Goal: Information Seeking & Learning: Find specific page/section

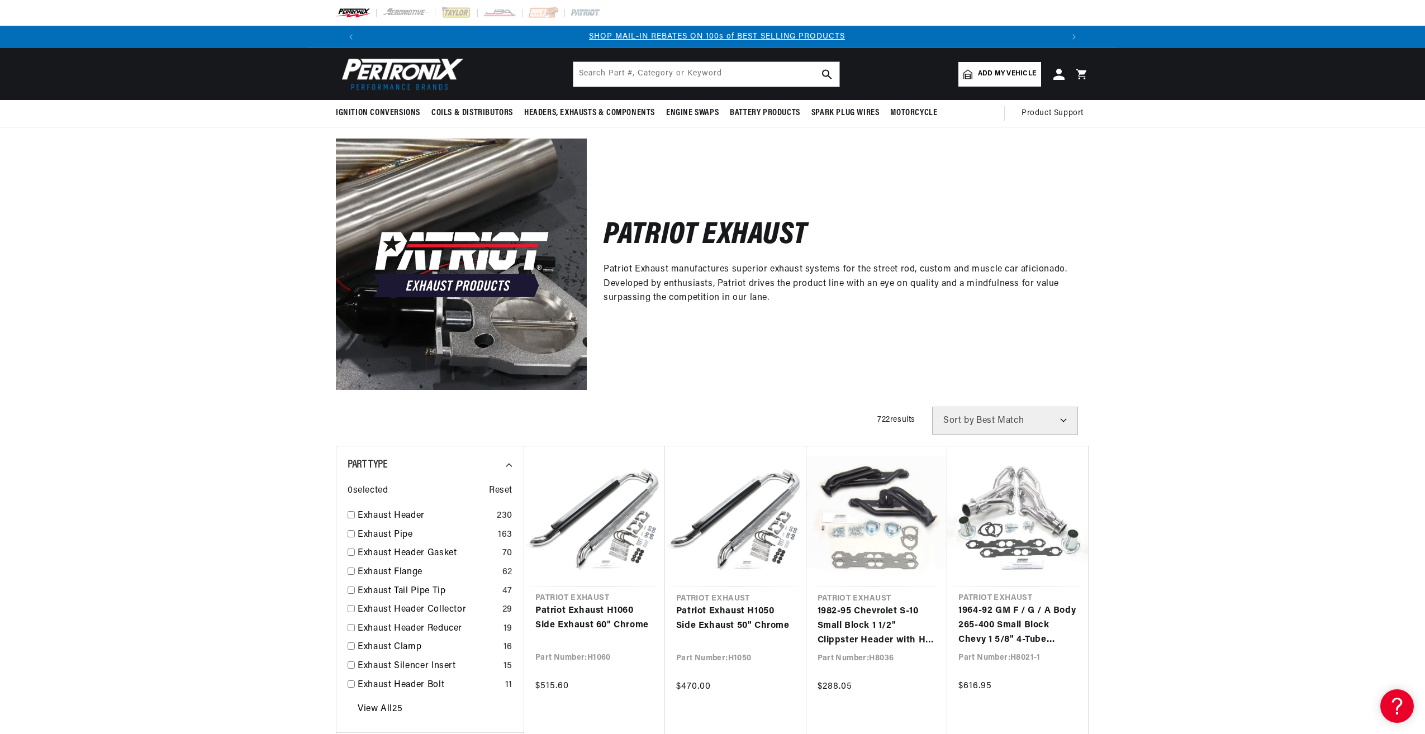
scroll to position [0, 698]
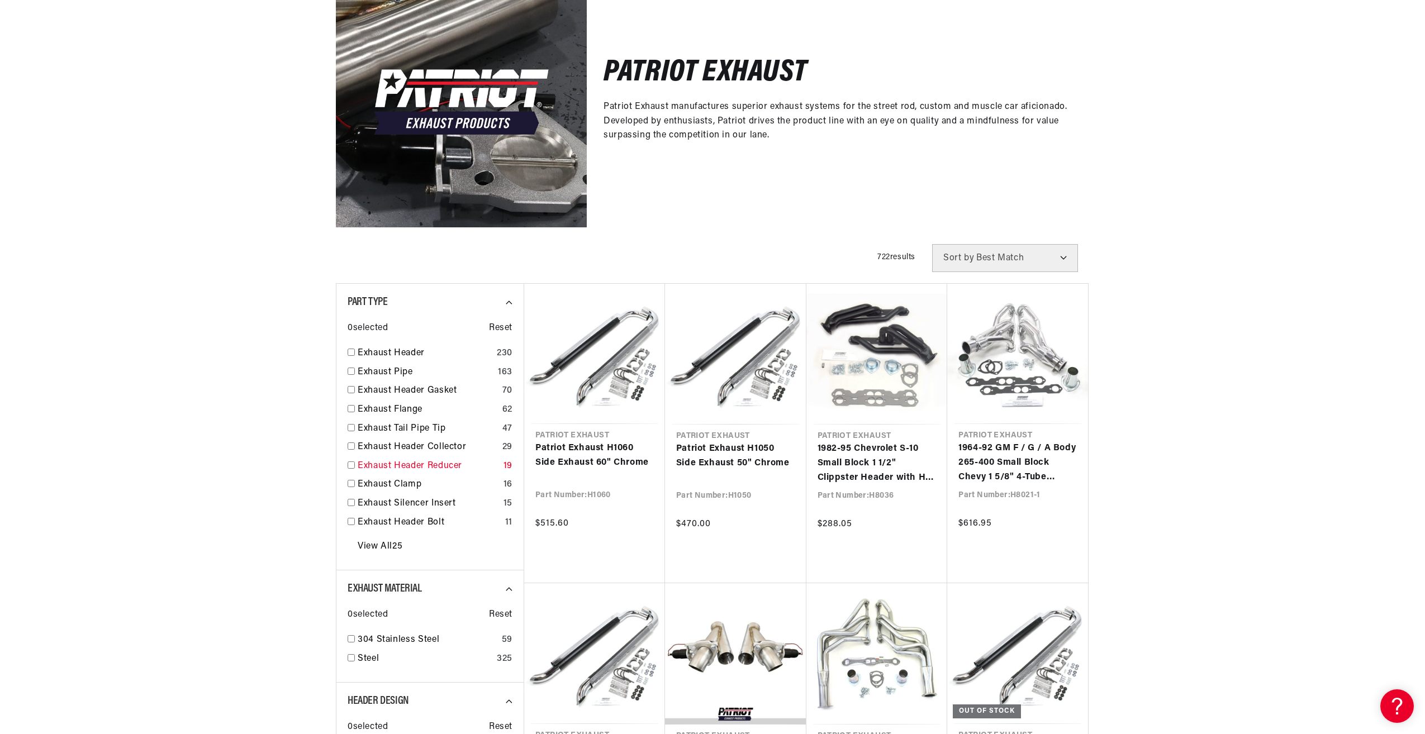
scroll to position [168, 0]
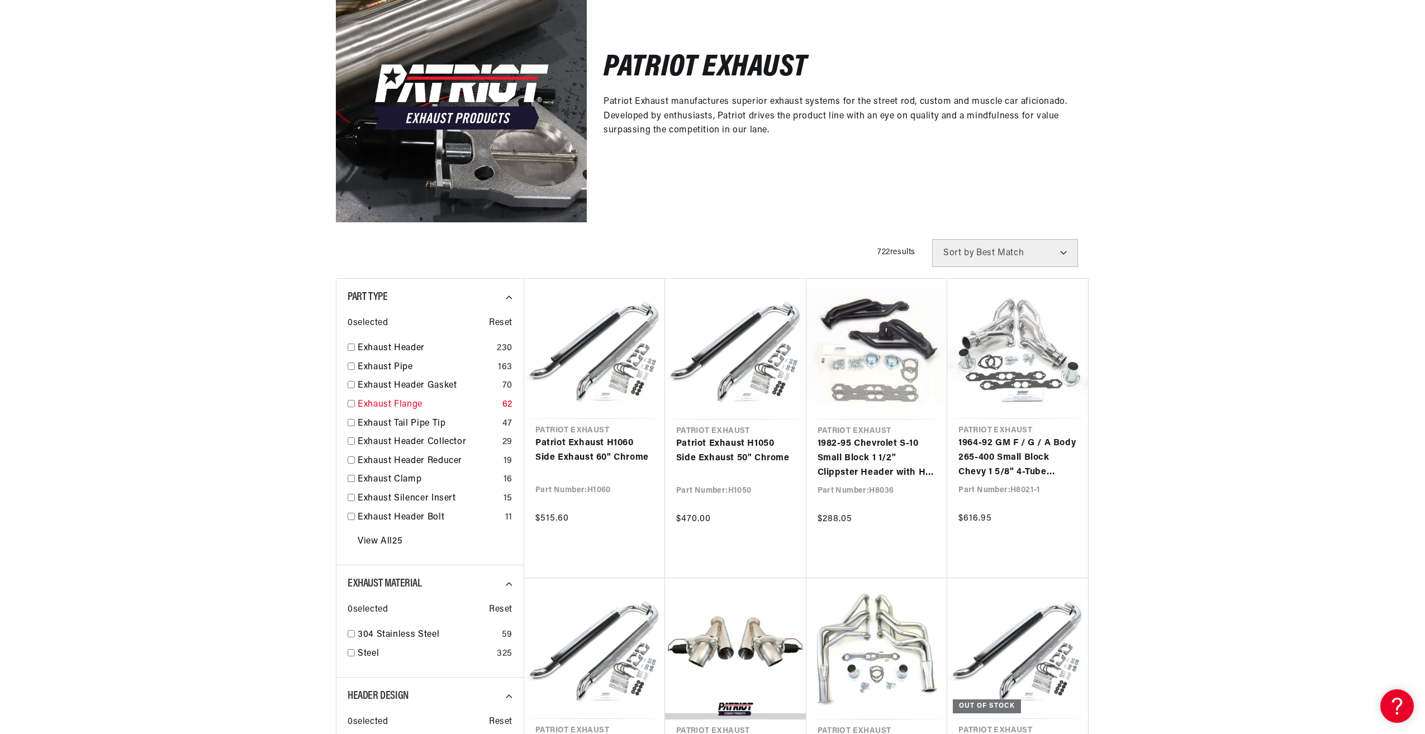
click at [352, 405] on input "checkbox" at bounding box center [351, 403] width 7 height 7
checkbox input "false"
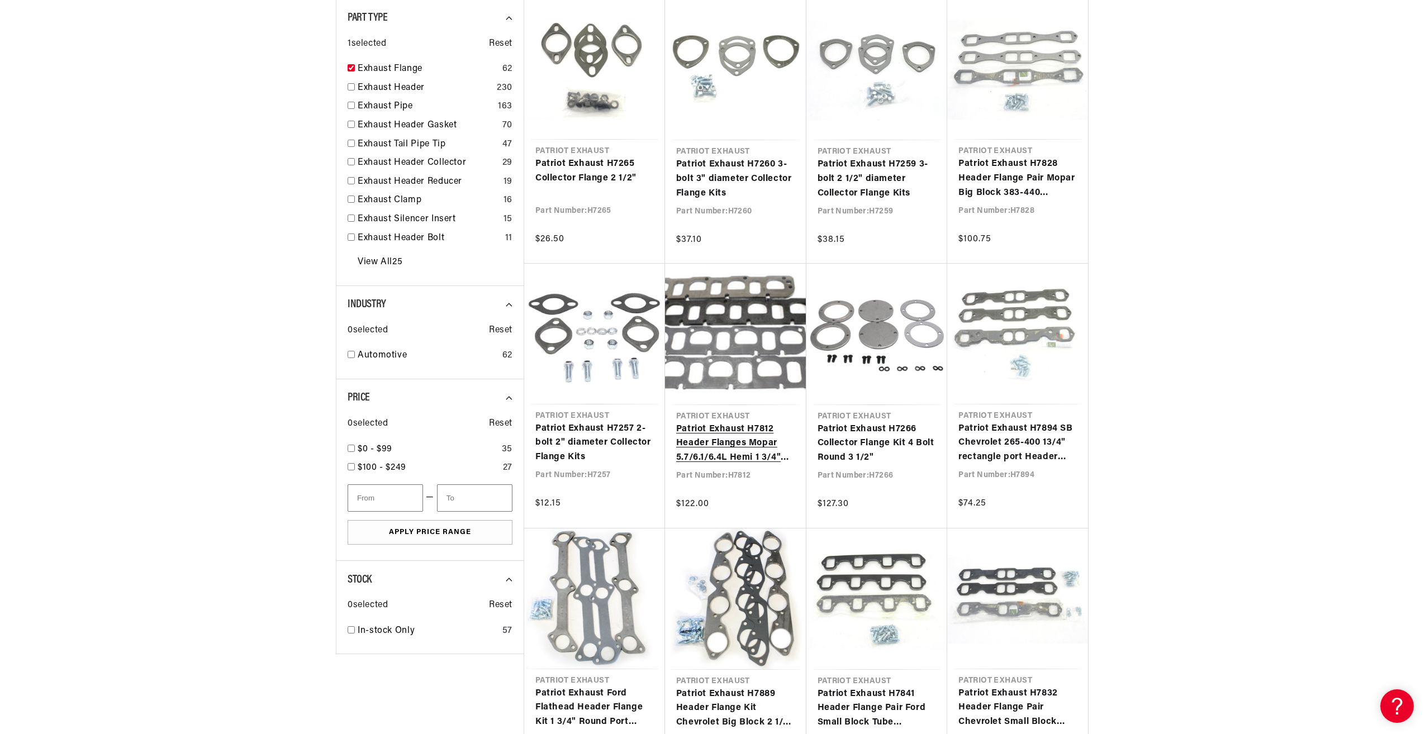
scroll to position [0, 698]
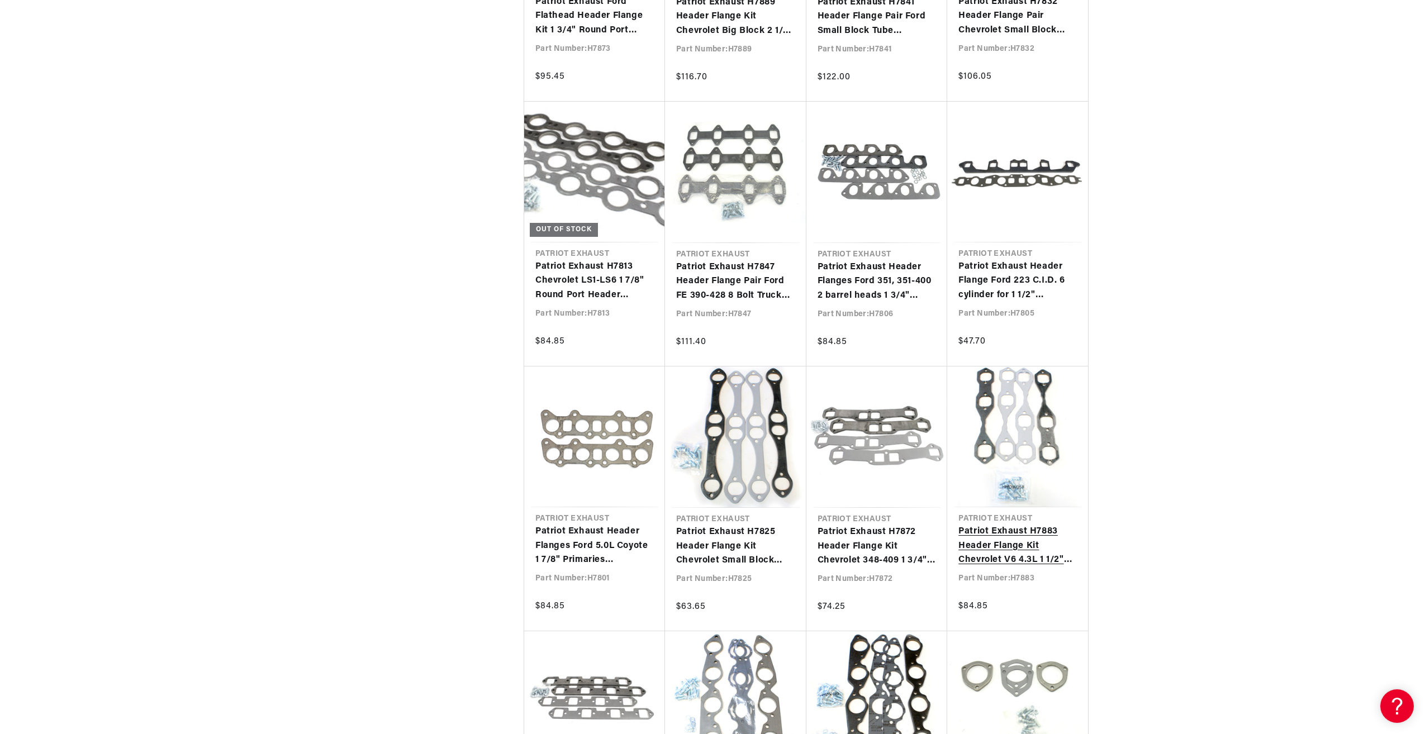
scroll to position [1229, 0]
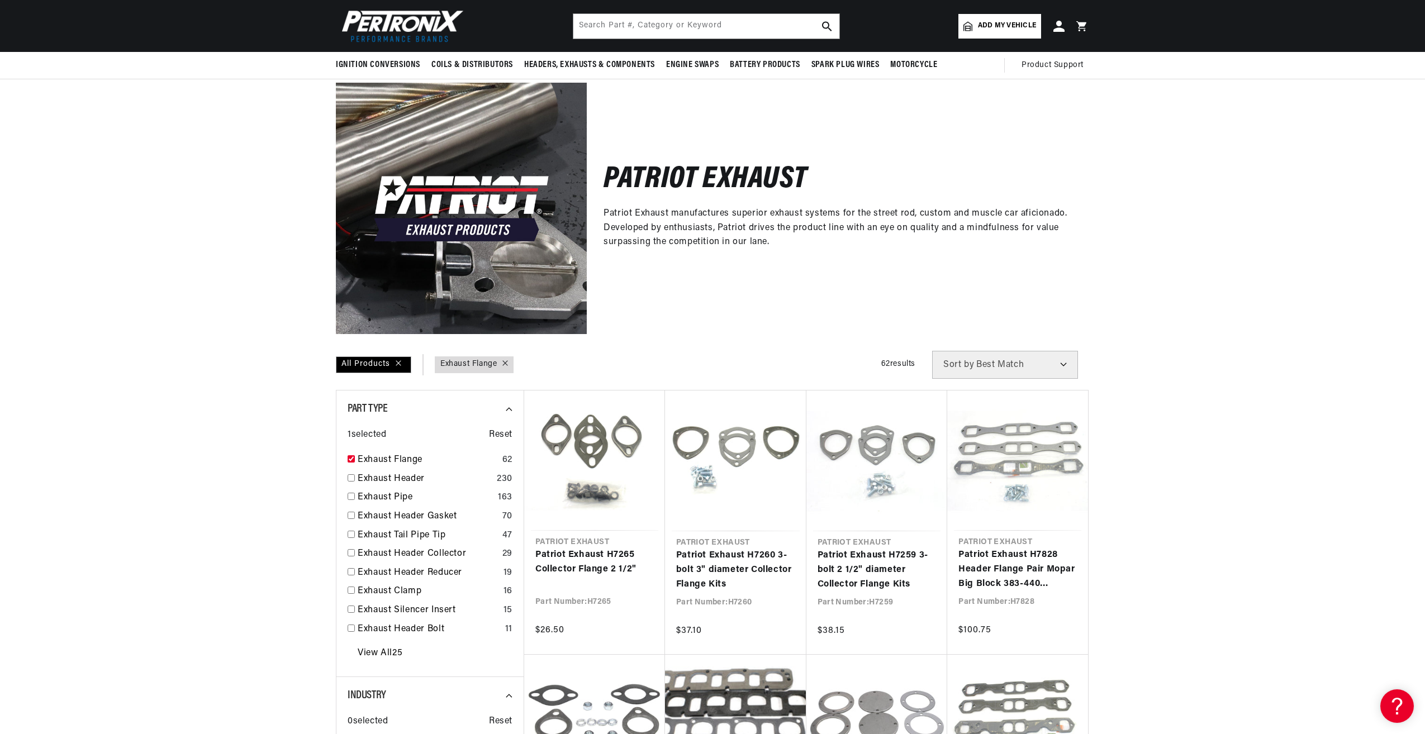
click at [472, 358] on link "Part Type : Exhaust Flange" at bounding box center [468, 364] width 56 height 12
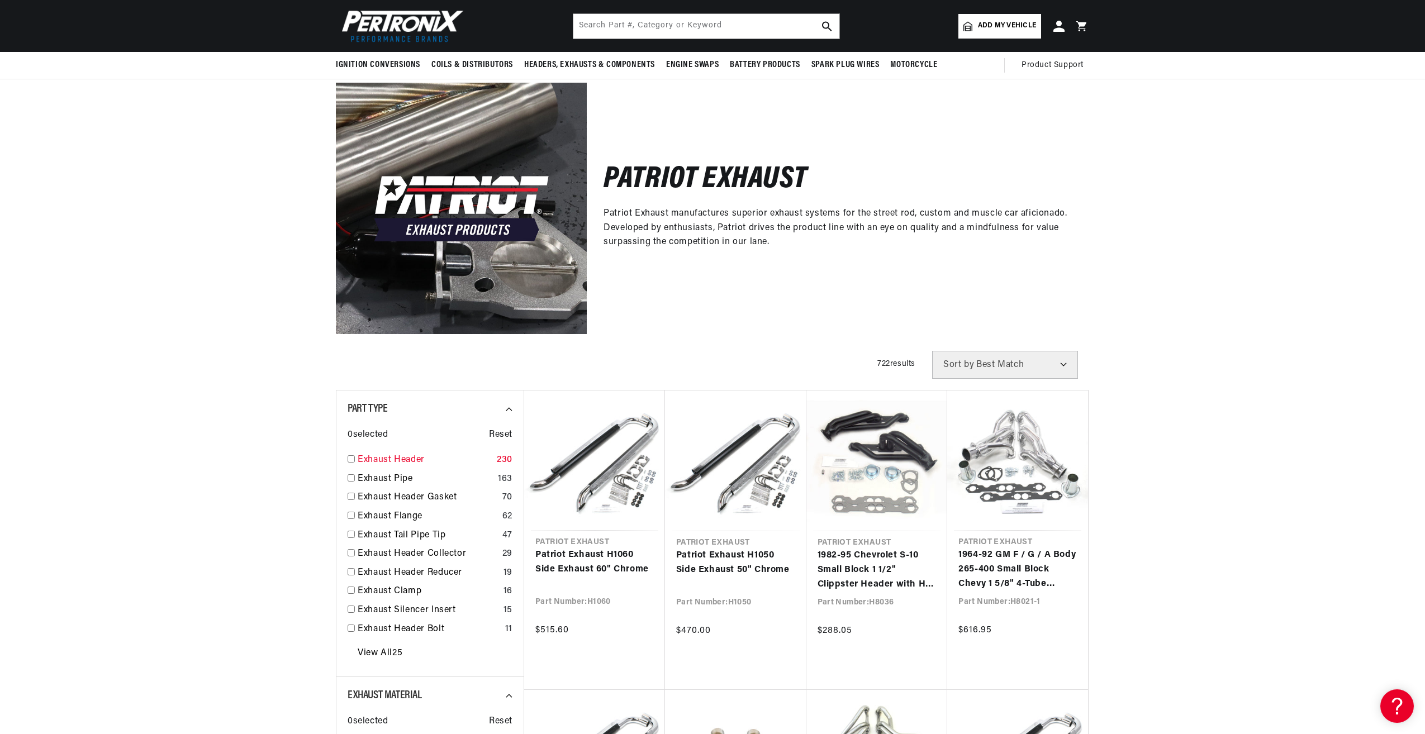
click at [349, 457] on input "checkbox" at bounding box center [351, 458] width 7 height 7
checkbox input "true"
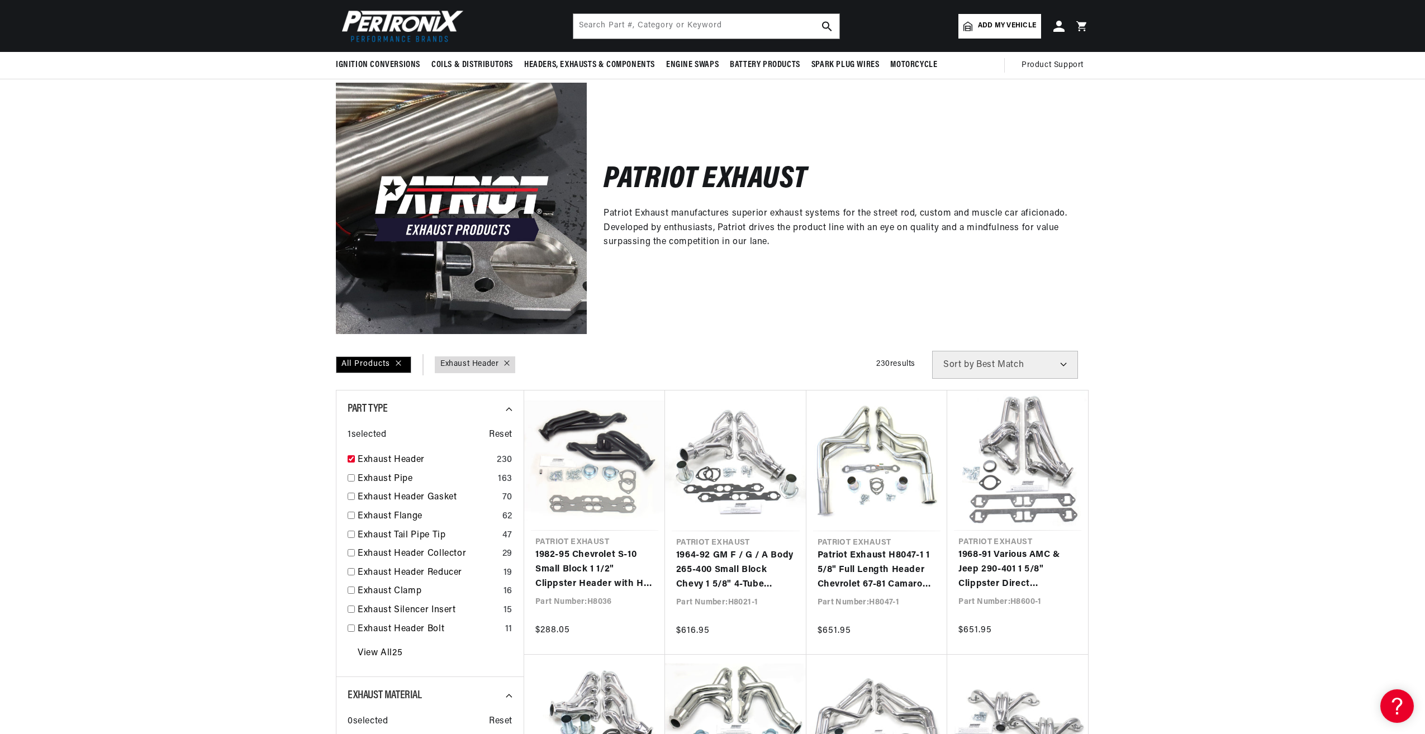
scroll to position [0, 698]
click at [350, 513] on input "checkbox" at bounding box center [351, 515] width 7 height 7
checkbox input "false"
click at [350, 512] on input "checkbox" at bounding box center [351, 515] width 7 height 7
checkbox input "false"
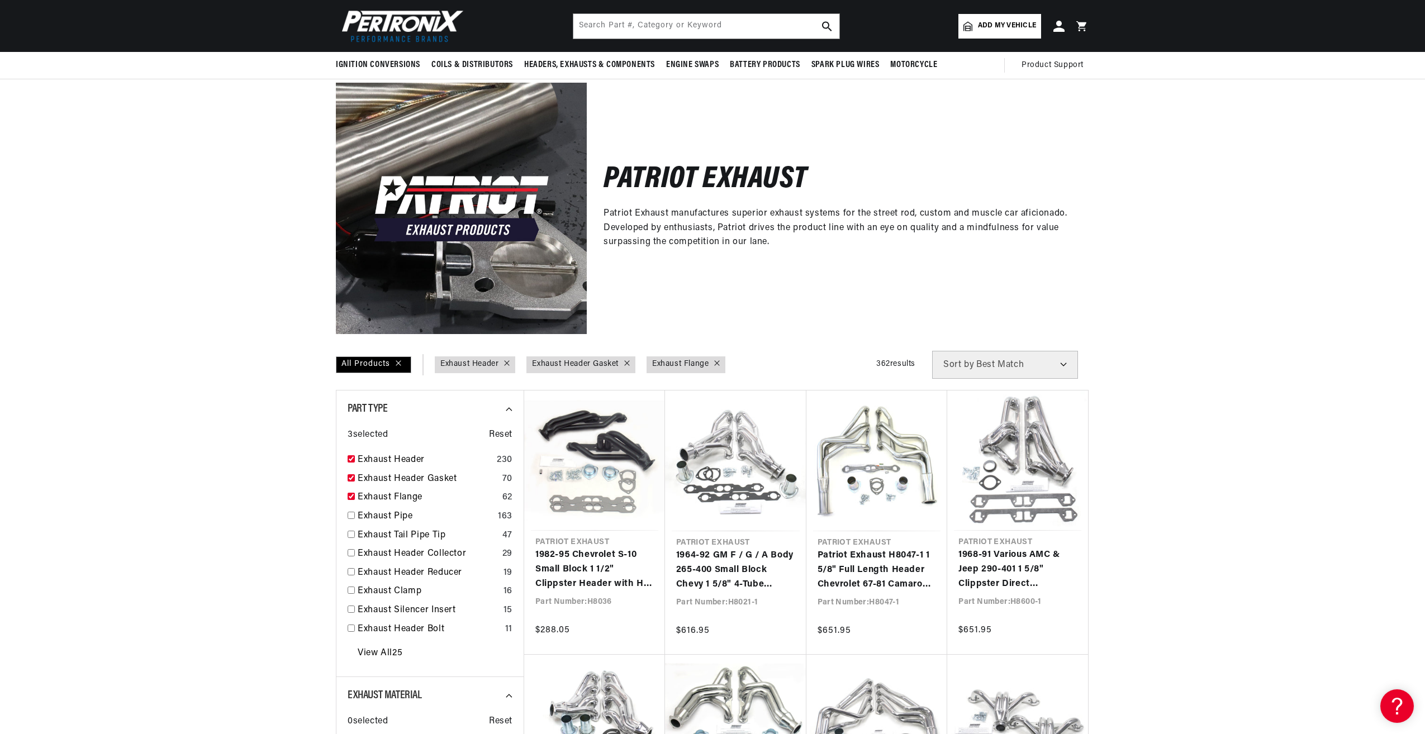
scroll to position [0, 1396]
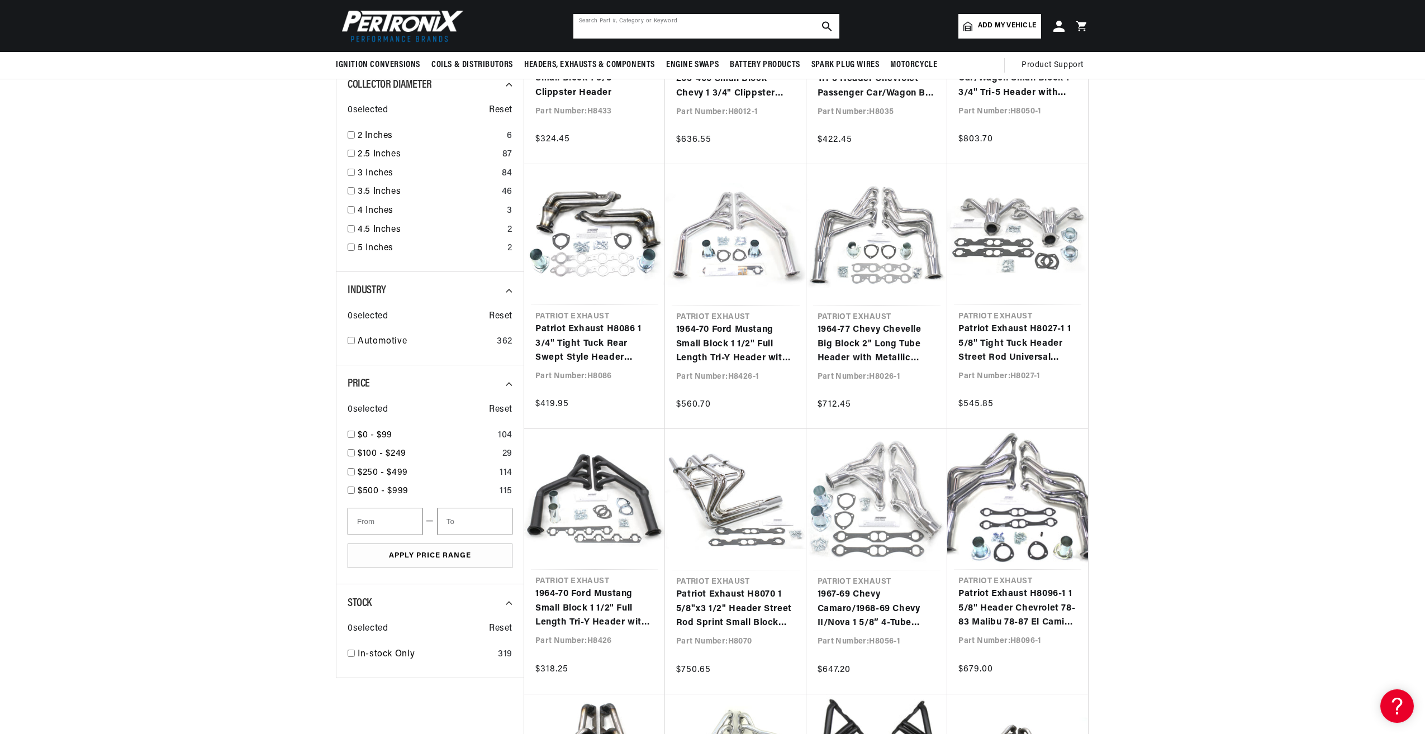
click at [647, 25] on input "text" at bounding box center [706, 26] width 266 height 25
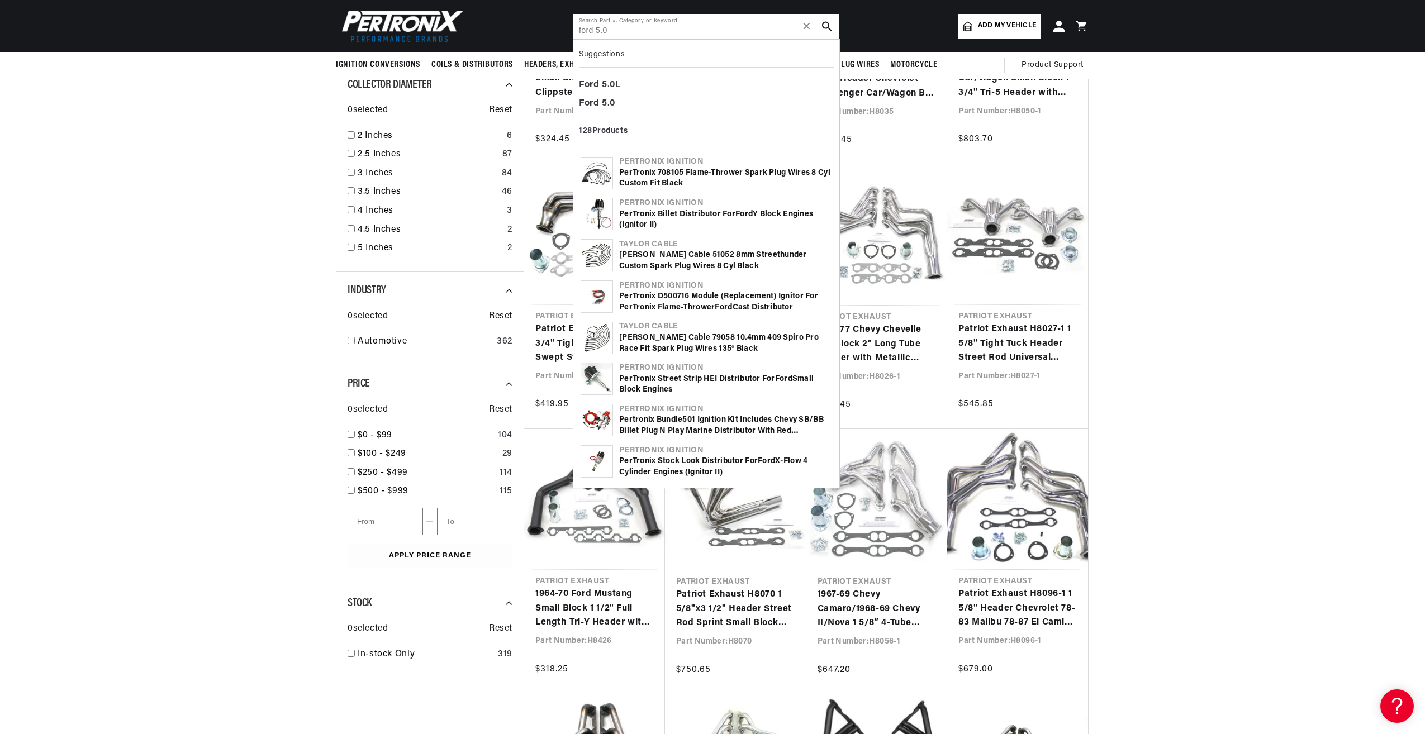
type input "ford 5.0"
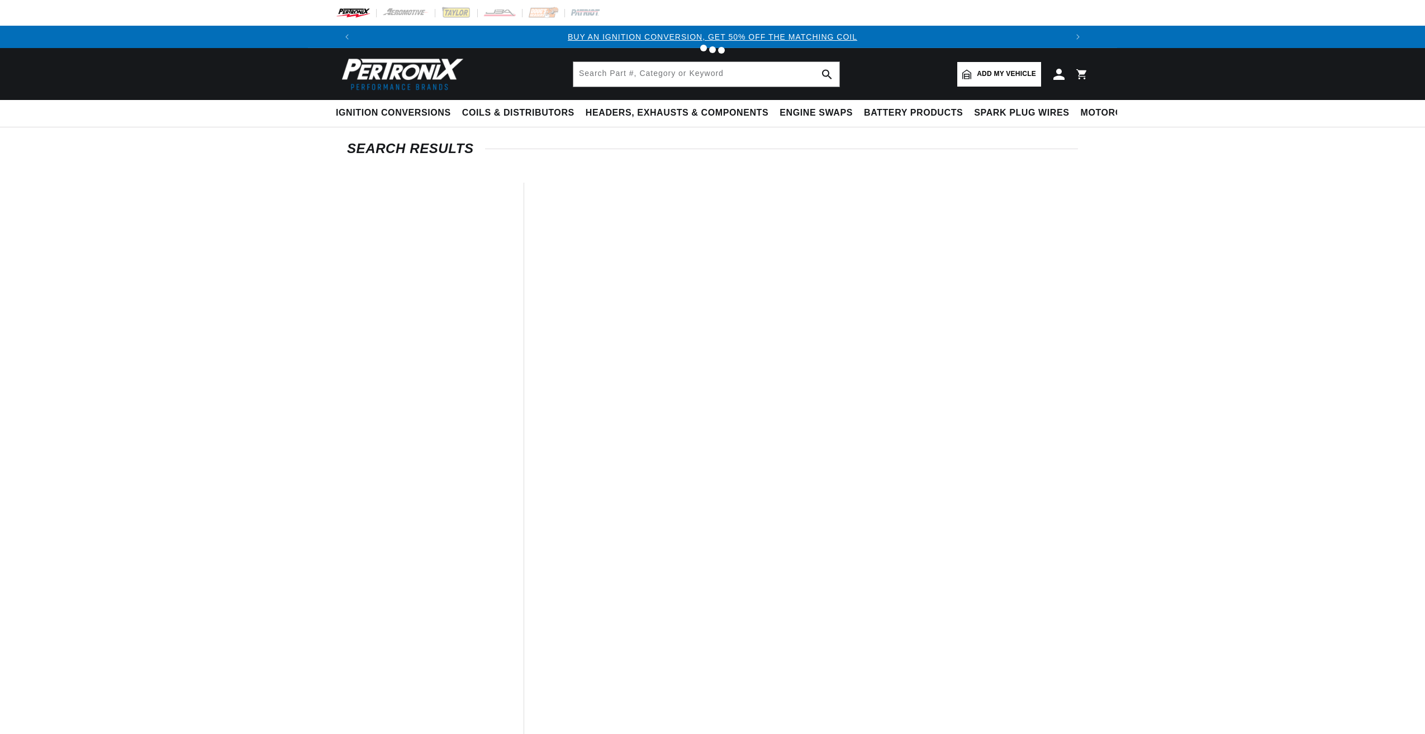
type input "ford 5.0"
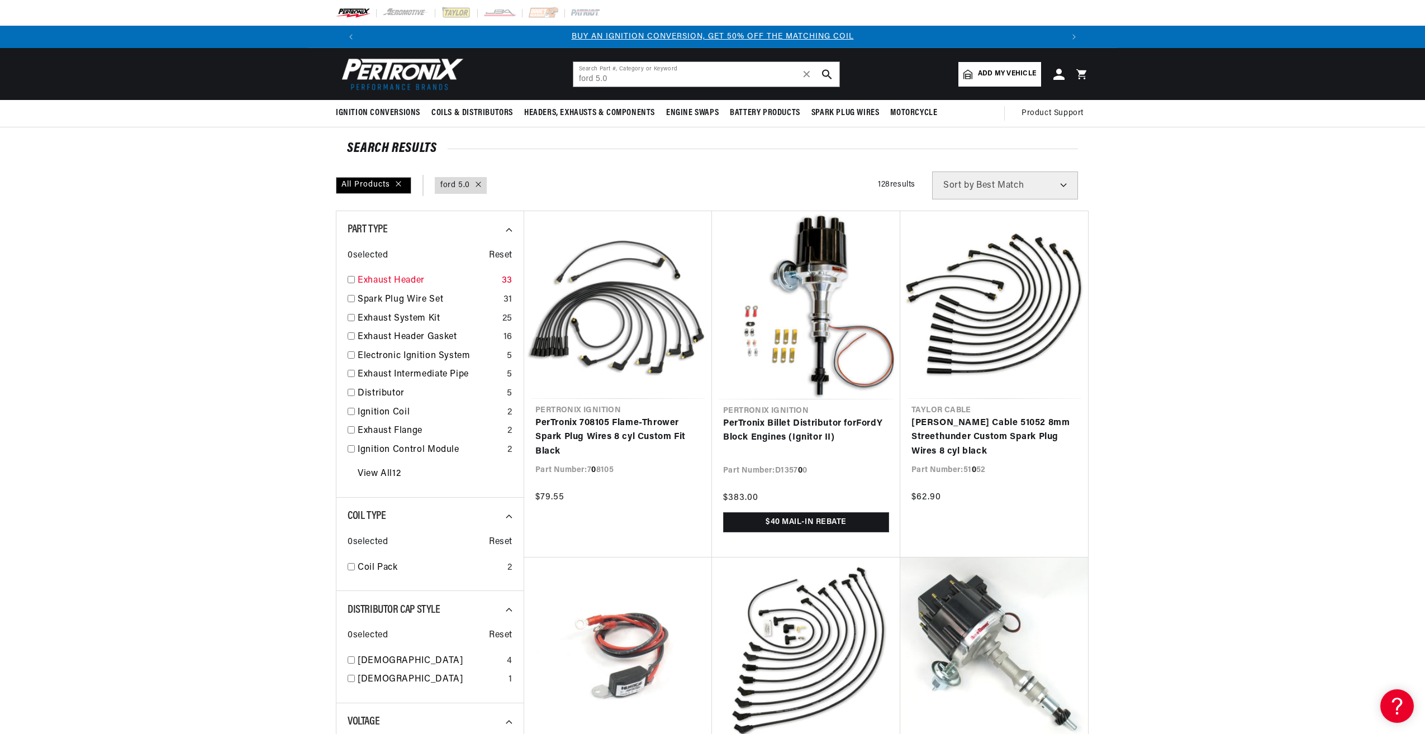
click at [352, 279] on input "checkbox" at bounding box center [351, 279] width 7 height 7
checkbox input "true"
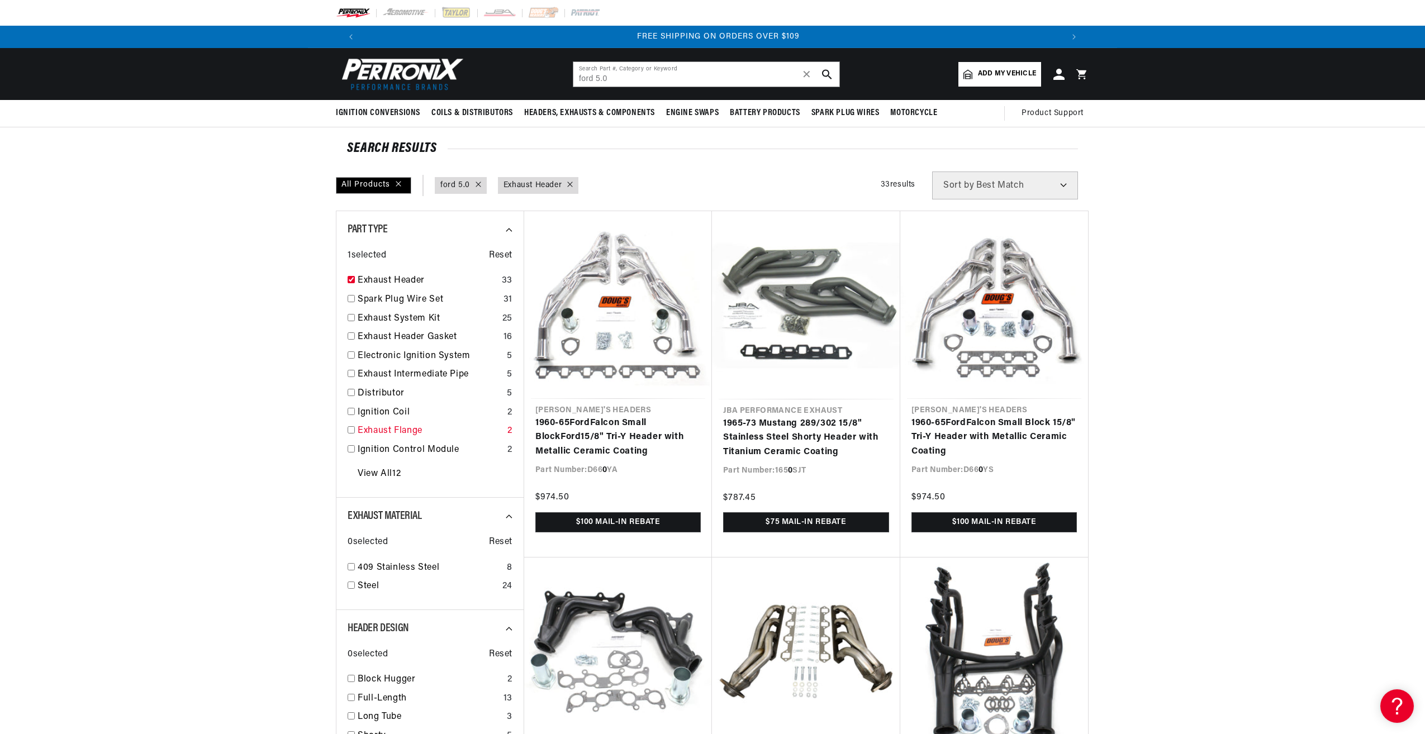
click at [349, 431] on input "checkbox" at bounding box center [351, 429] width 7 height 7
checkbox input "false"
click at [346, 274] on div "Part Type 2 selected Reset Exhaust Header 33 Exhaust Flange 2 Spark Plug Wire S…" at bounding box center [430, 354] width 188 height 287
click at [349, 280] on input "checkbox" at bounding box center [351, 279] width 7 height 7
checkbox input "true"
